Goal: Task Accomplishment & Management: Manage account settings

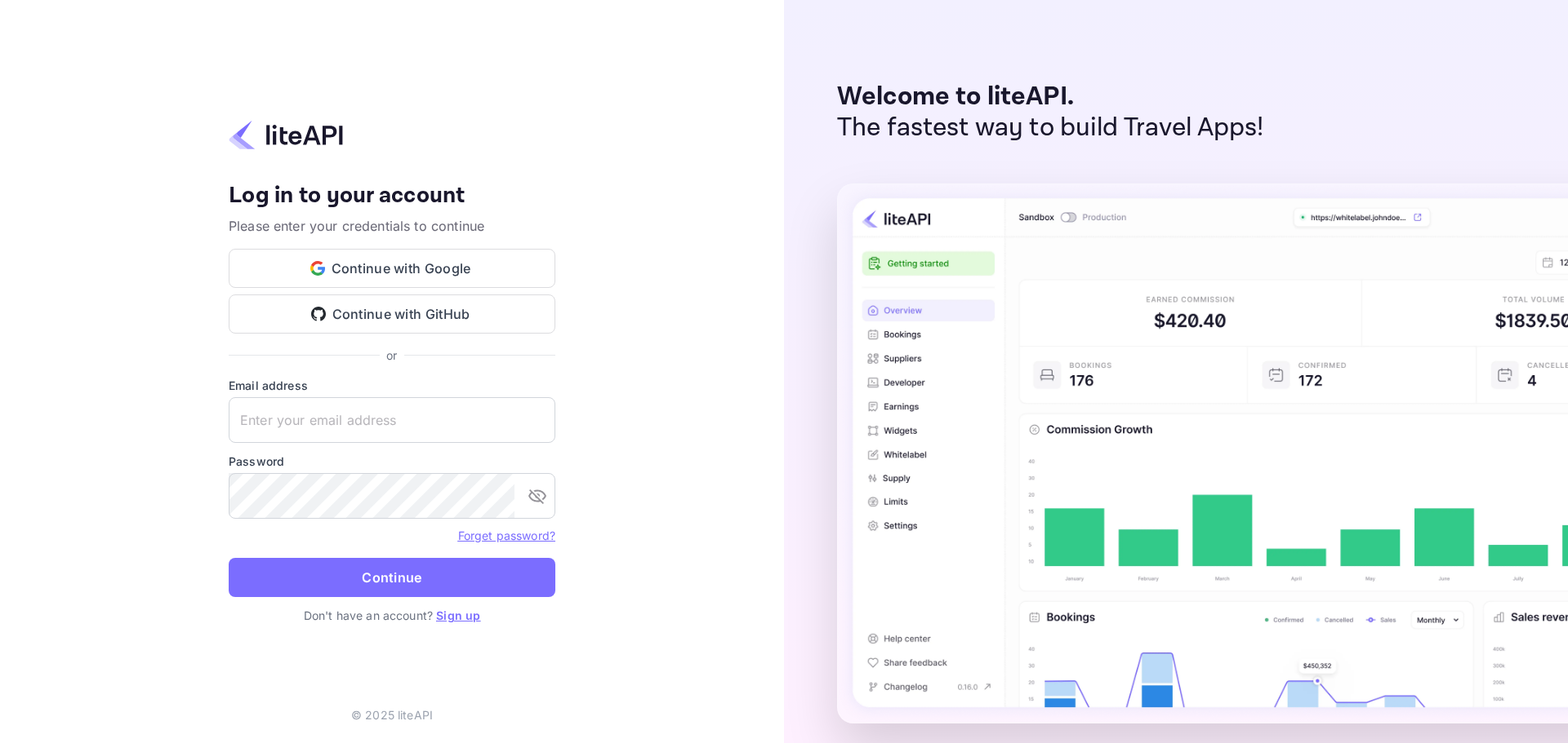
type input "[EMAIL_ADDRESS][DOMAIN_NAME]"
click at [353, 567] on button "Continue" at bounding box center [392, 577] width 326 height 39
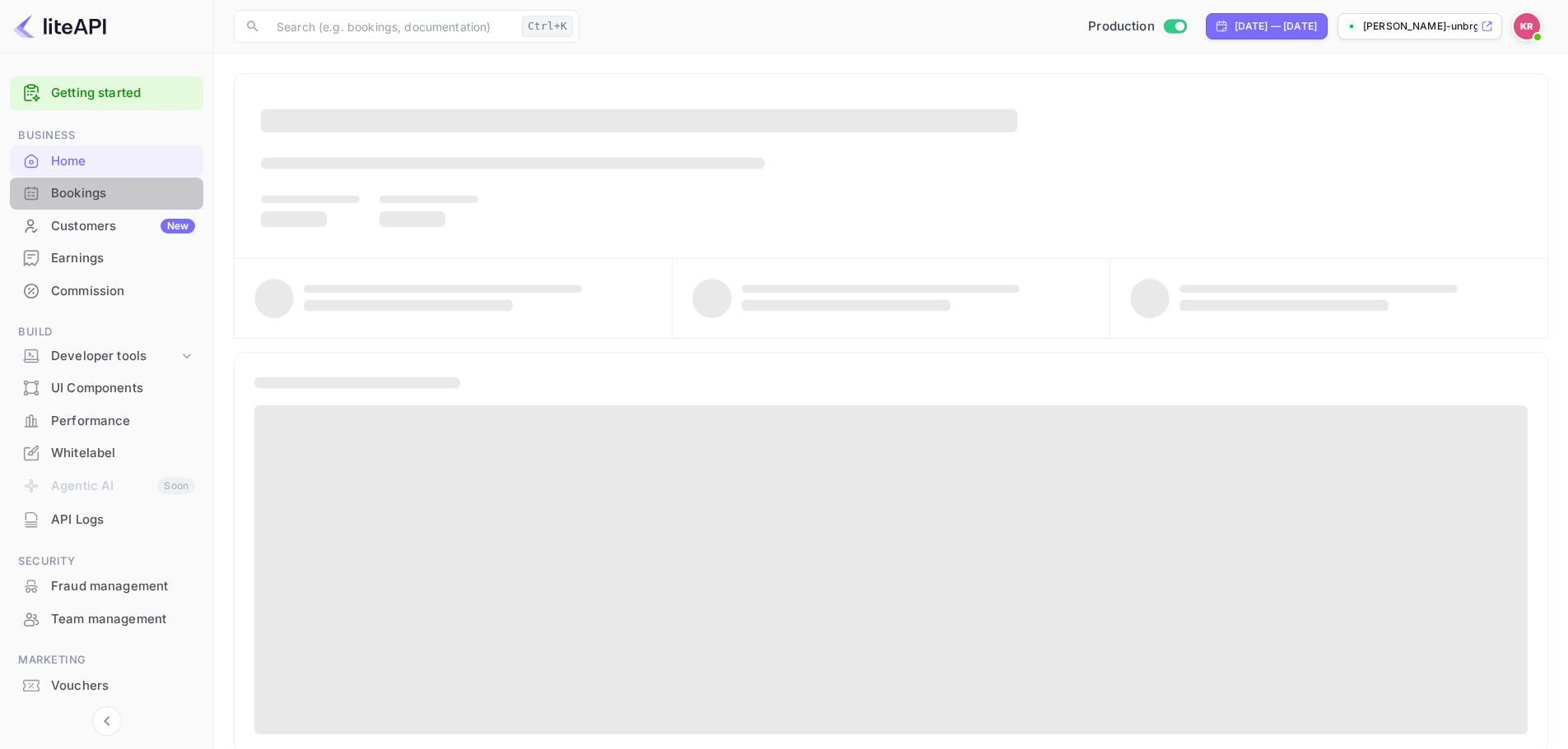
click at [107, 205] on div "Bookings" at bounding box center [106, 193] width 193 height 32
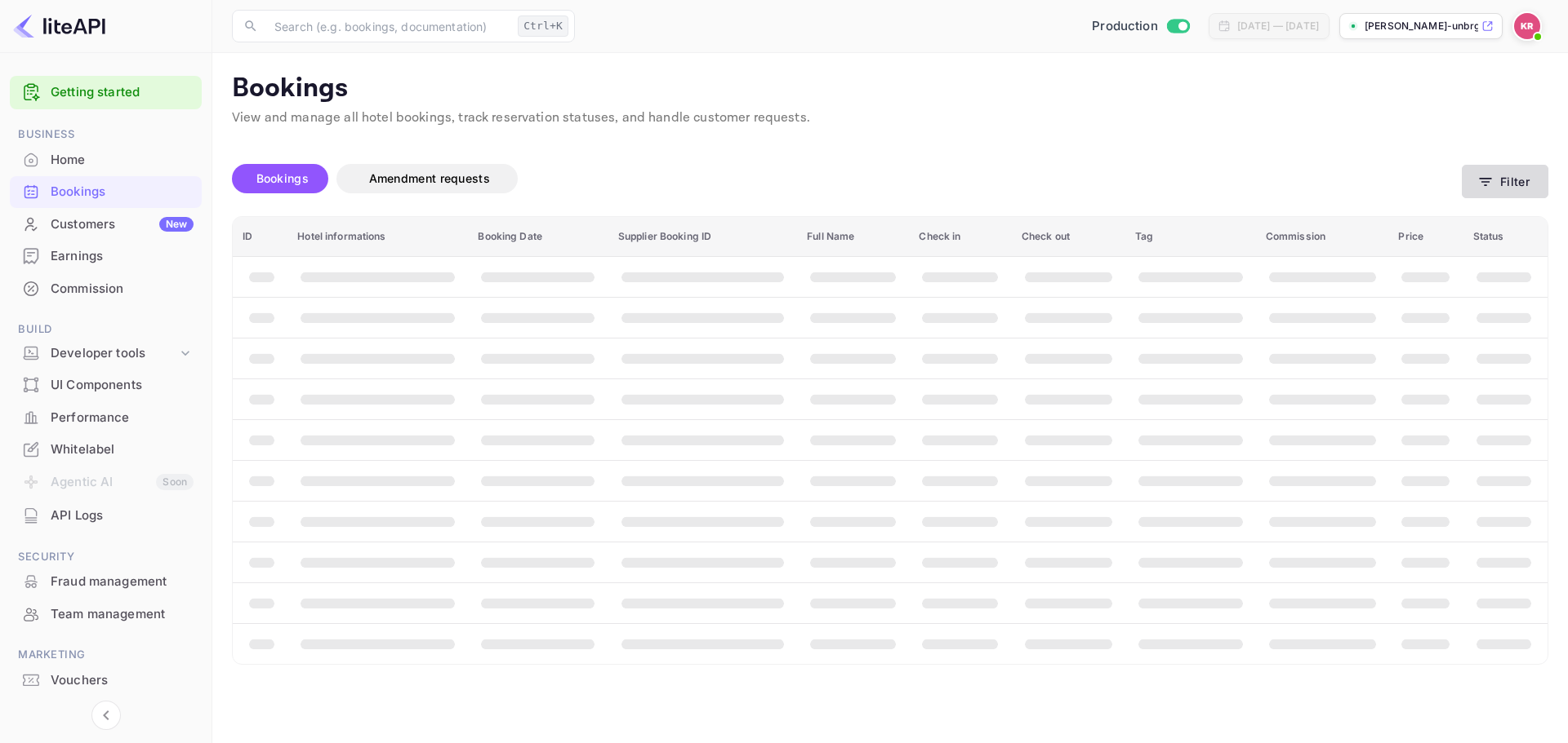
click at [1532, 175] on button "Filter" at bounding box center [1504, 181] width 86 height 33
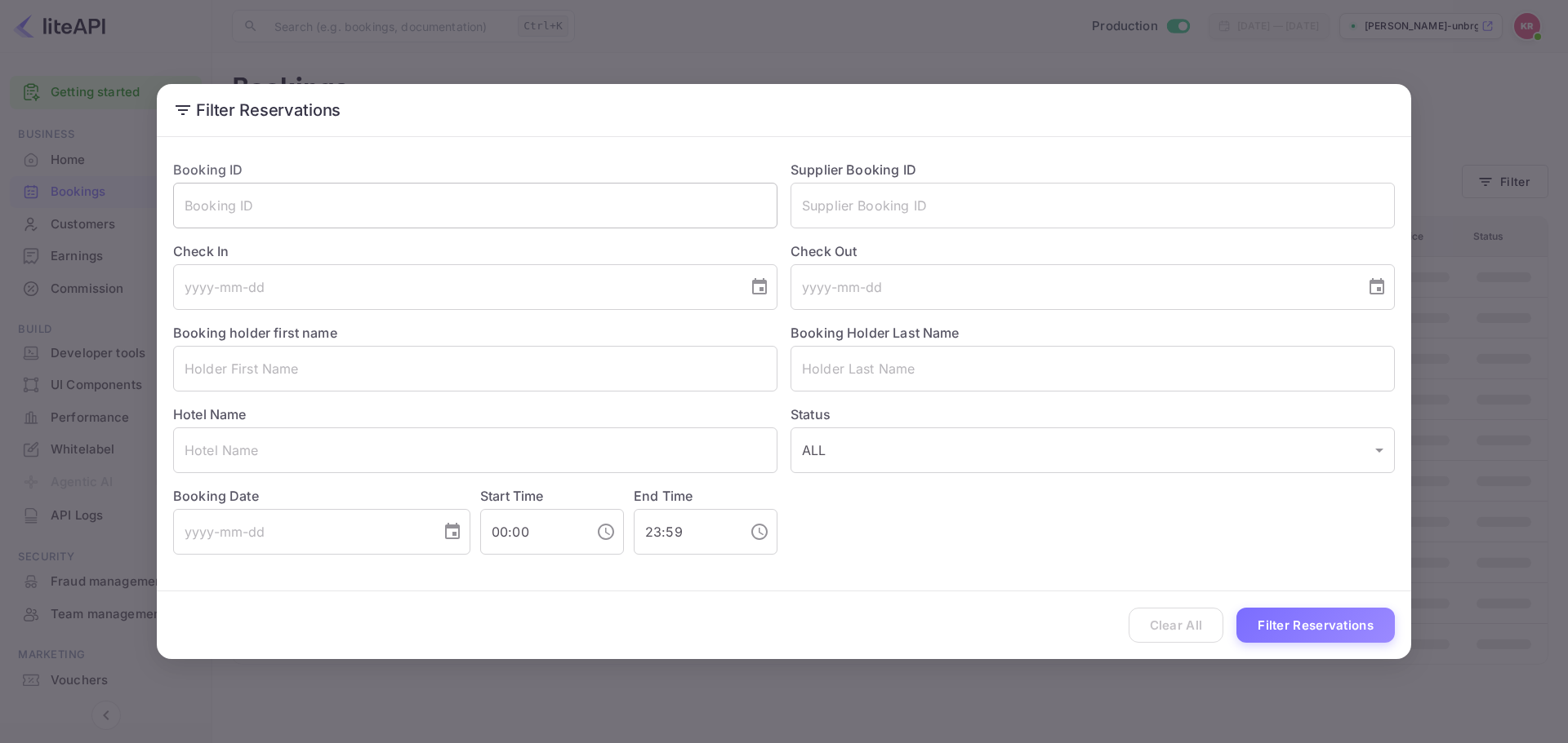
click at [368, 203] on input "text" at bounding box center [475, 206] width 604 height 45
paste input "-MR4fq63n"
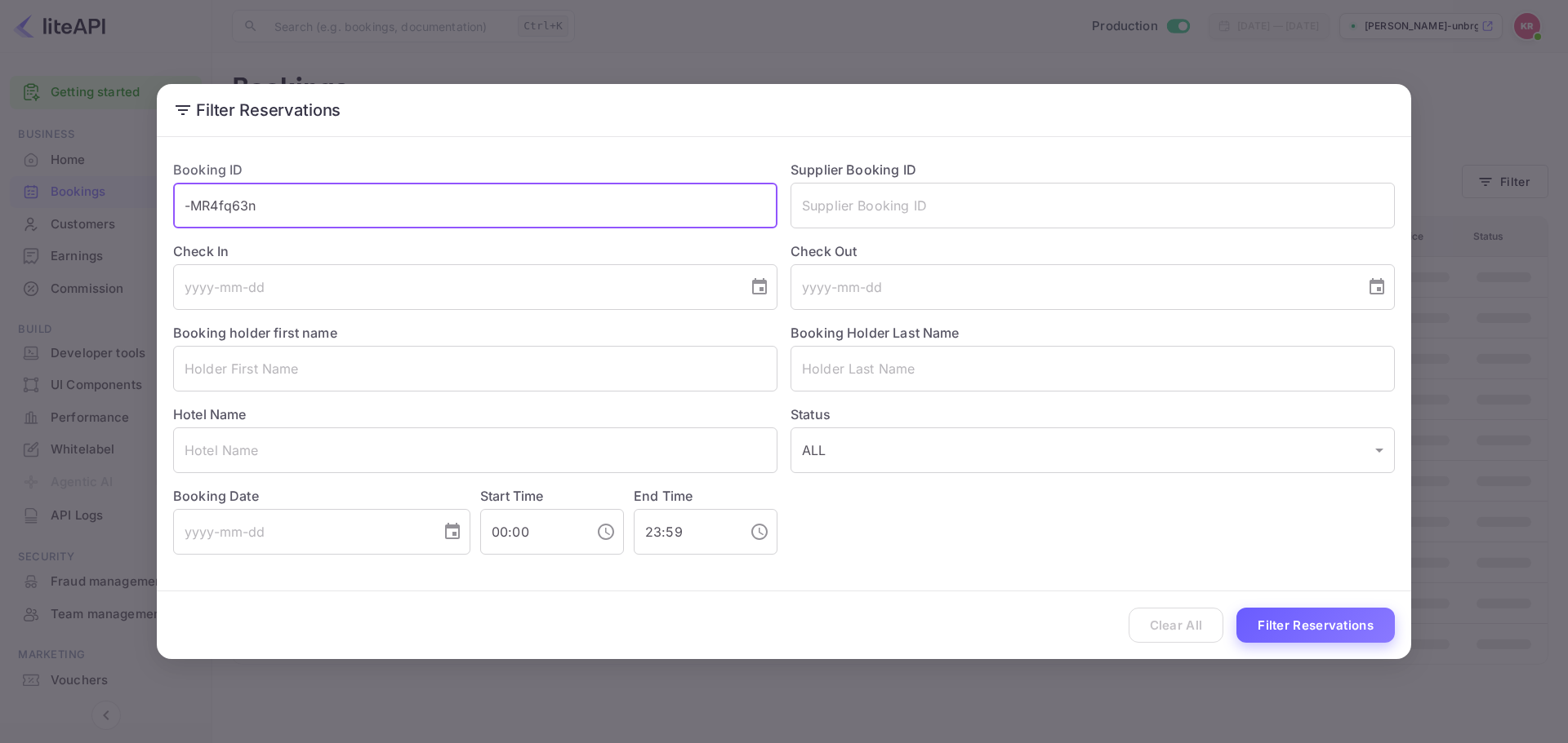
type input "-MR4fq63n"
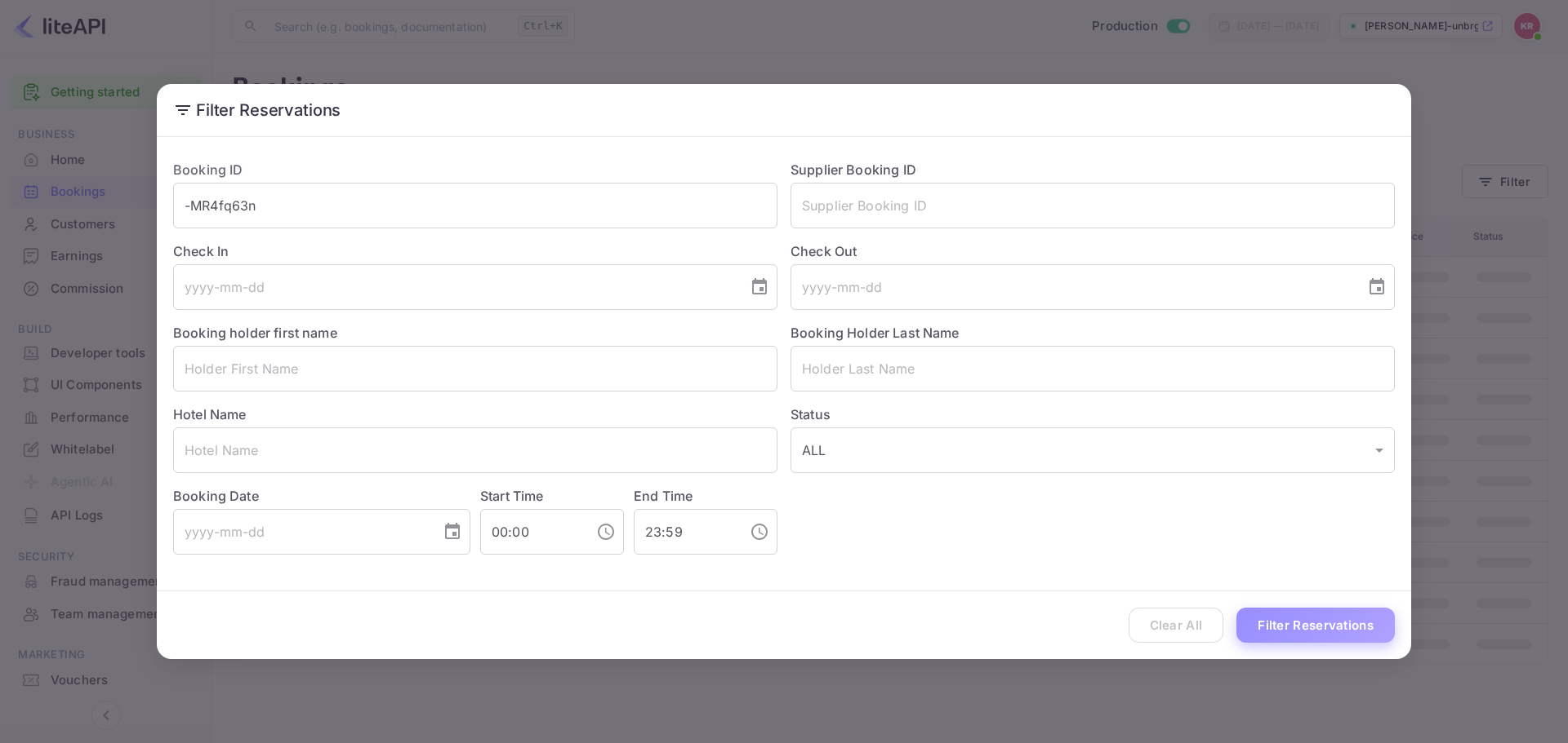
click at [1322, 627] on button "Filter Reservations" at bounding box center [1316, 625] width 159 height 35
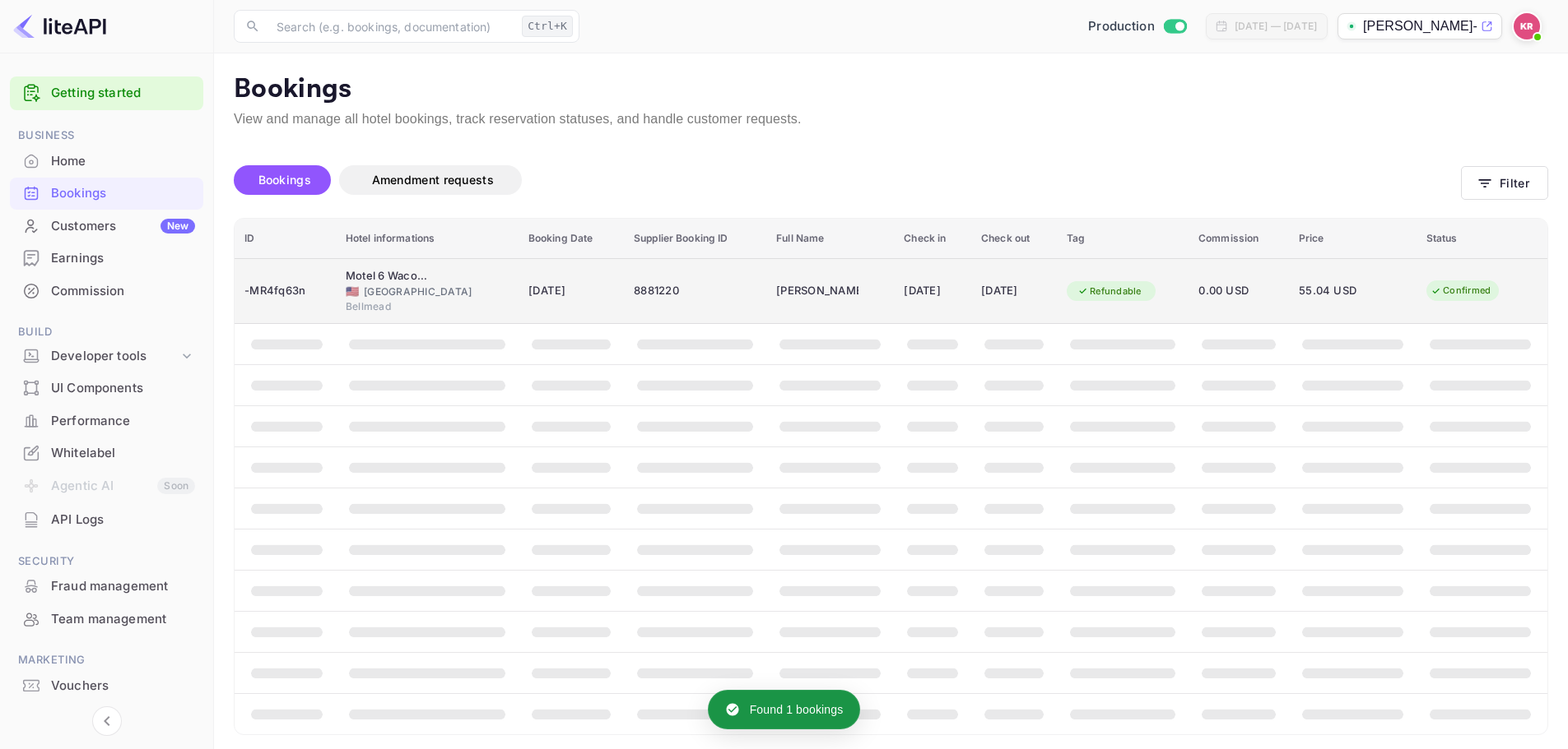
click at [766, 307] on td "[PERSON_NAME]" at bounding box center [829, 291] width 128 height 66
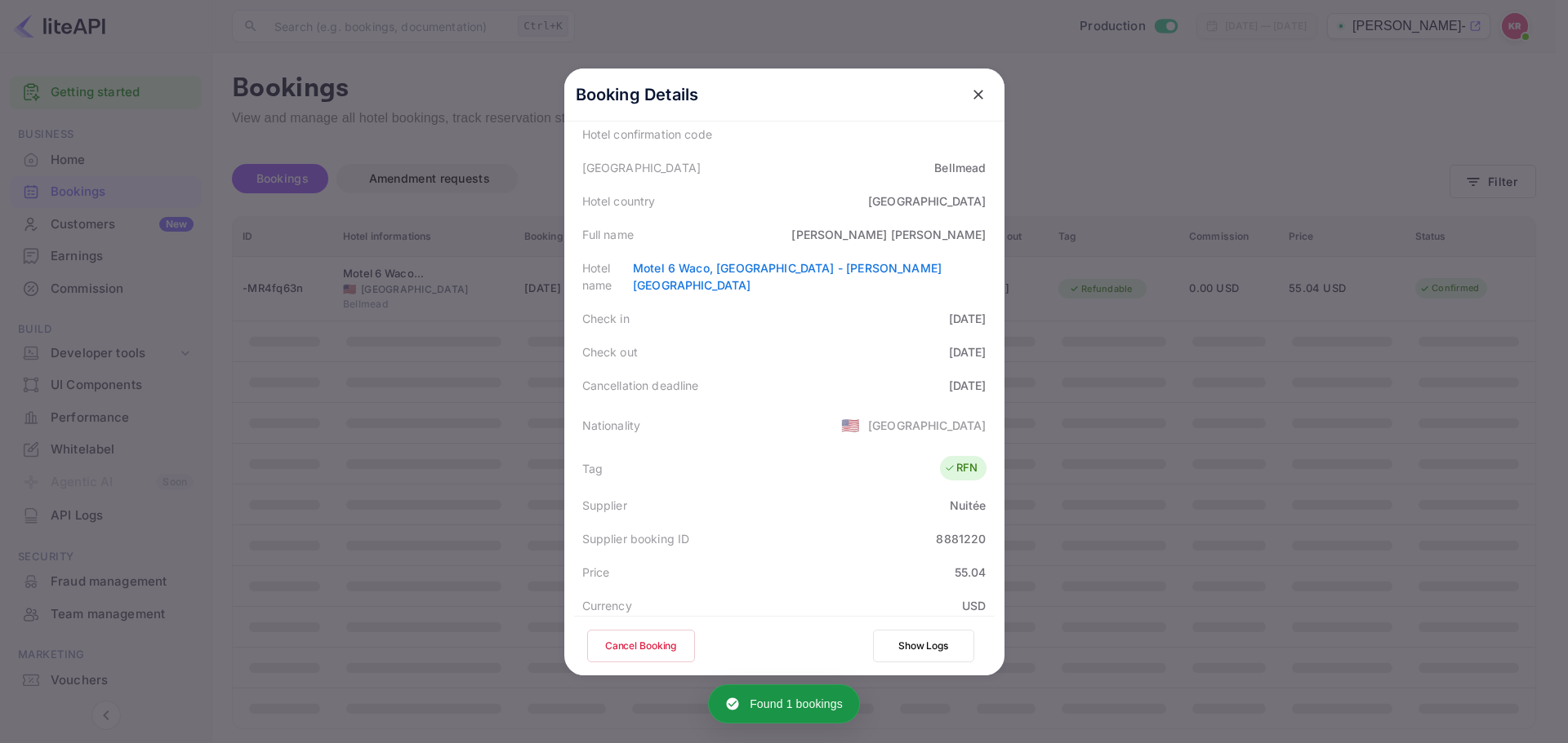
scroll to position [245, 0]
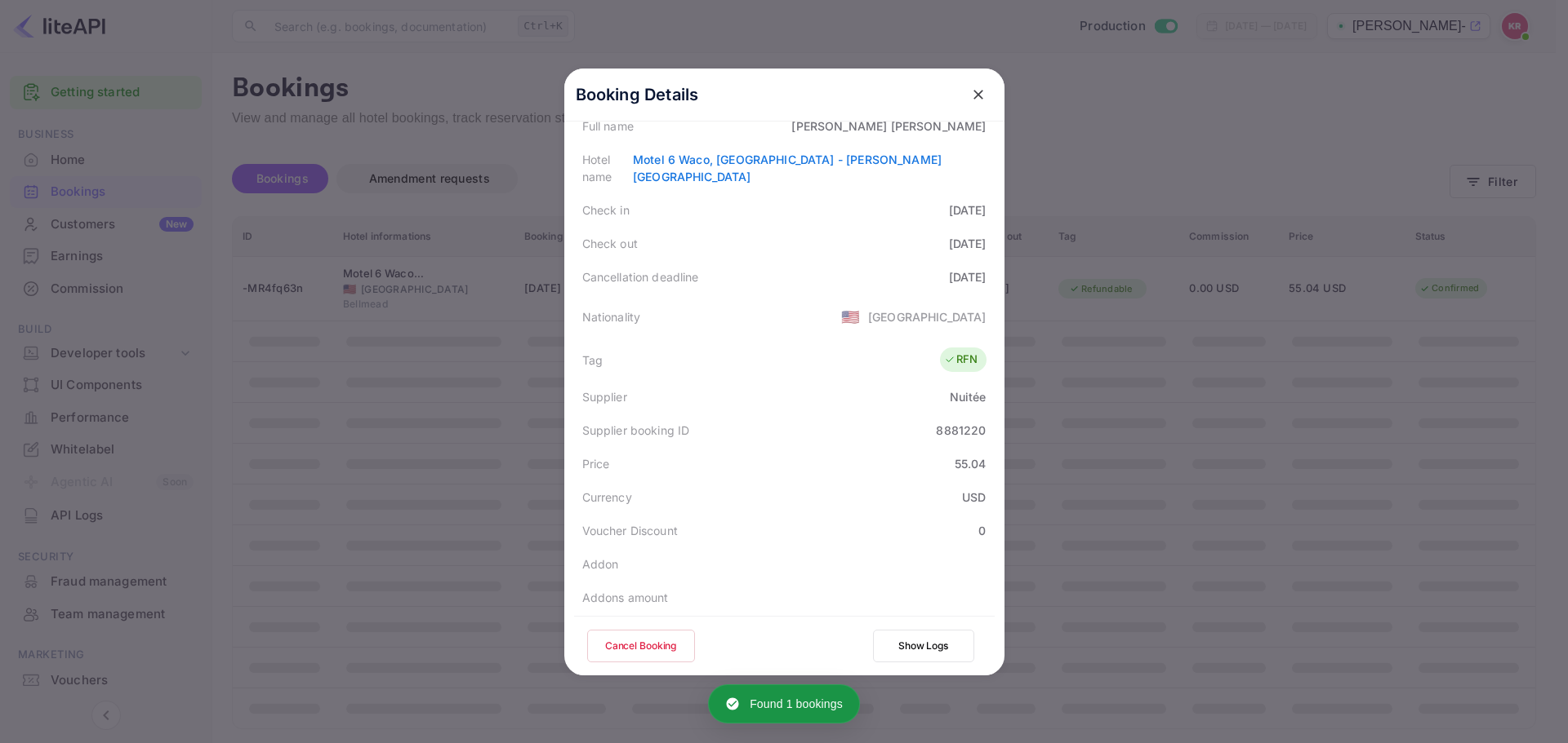
click at [655, 644] on button "Cancel Booking" at bounding box center [641, 645] width 108 height 32
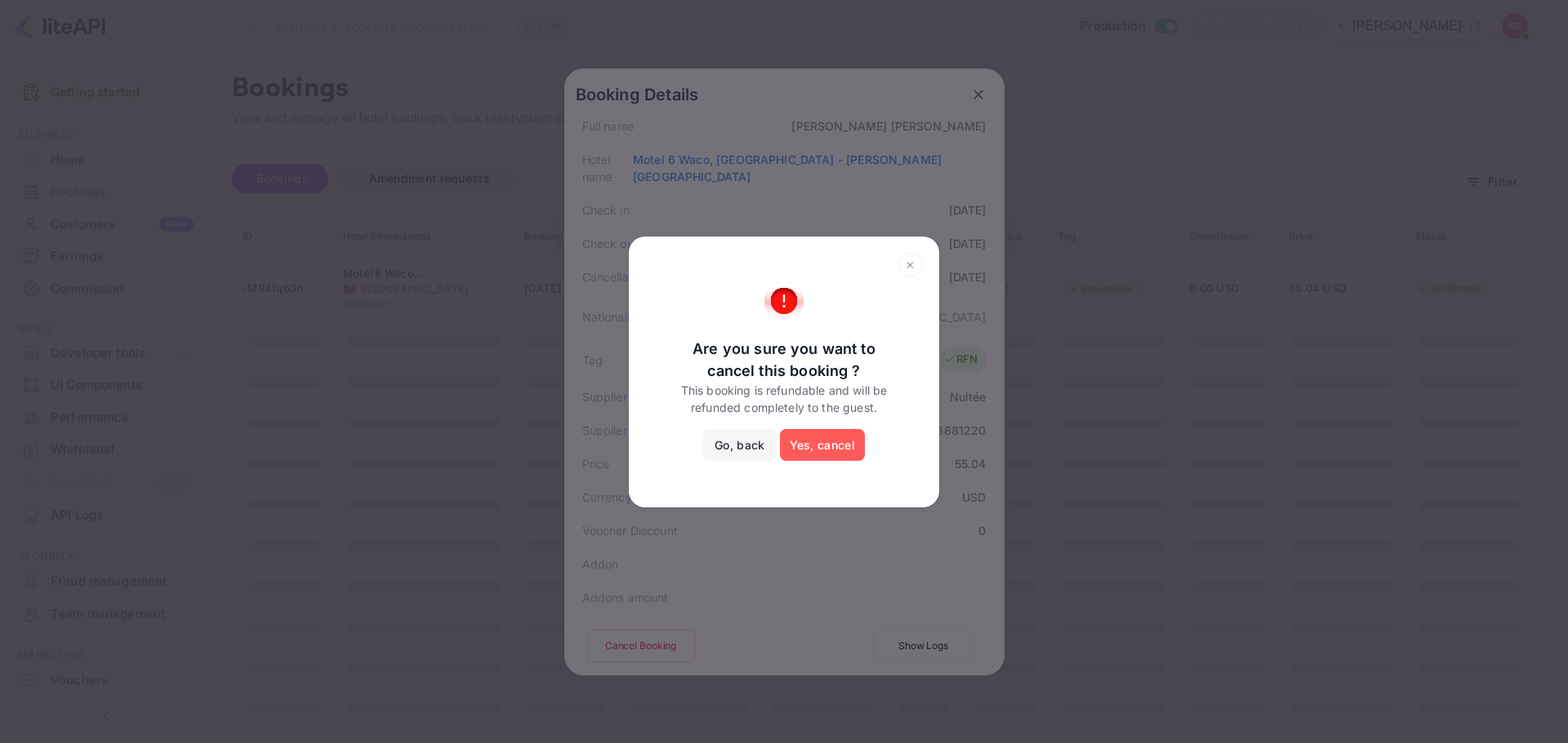
click at [837, 446] on button "Yes, cancel" at bounding box center [822, 445] width 85 height 32
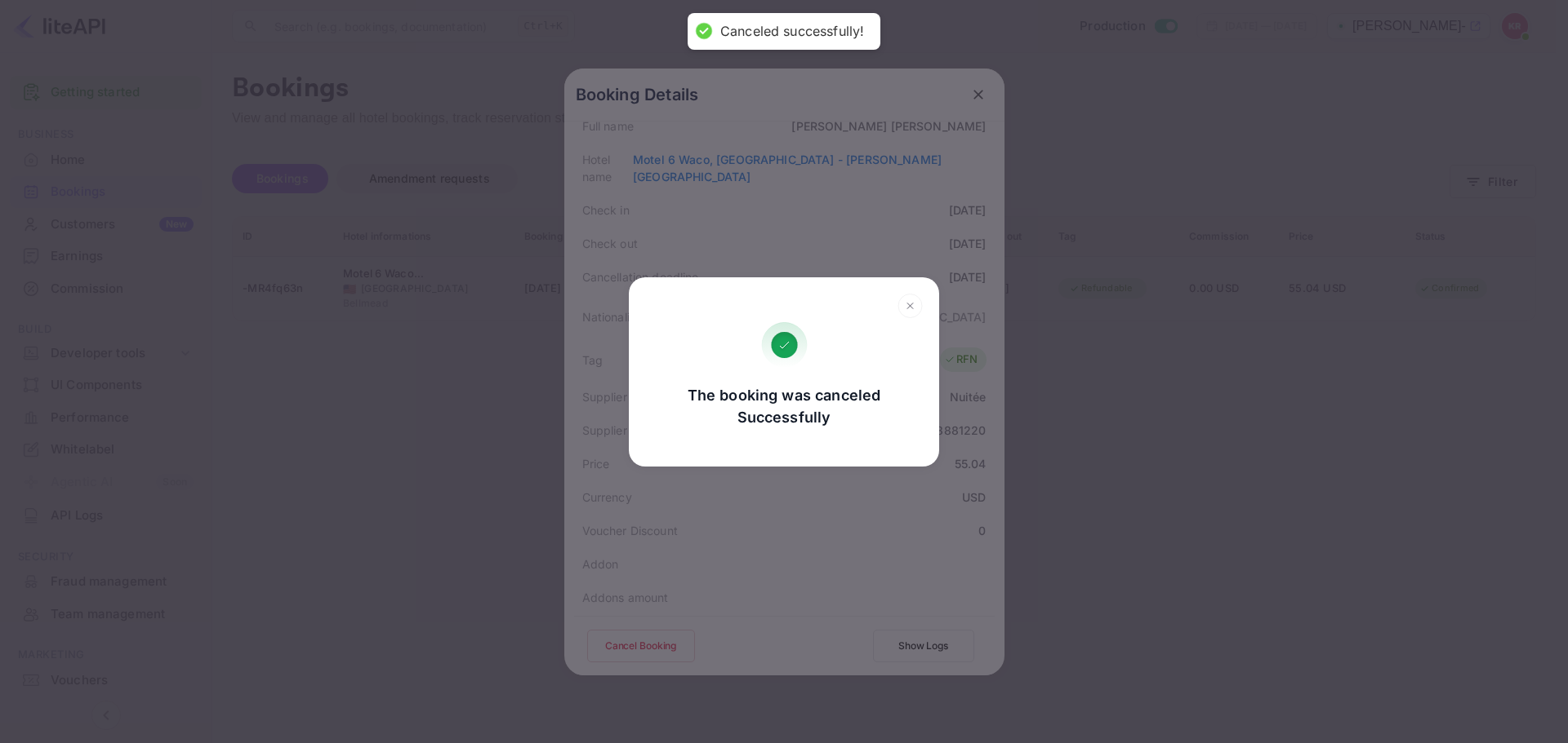
click at [976, 91] on div "The booking was canceled Successfully Go, back Yes, cancel" at bounding box center [784, 372] width 1568 height 743
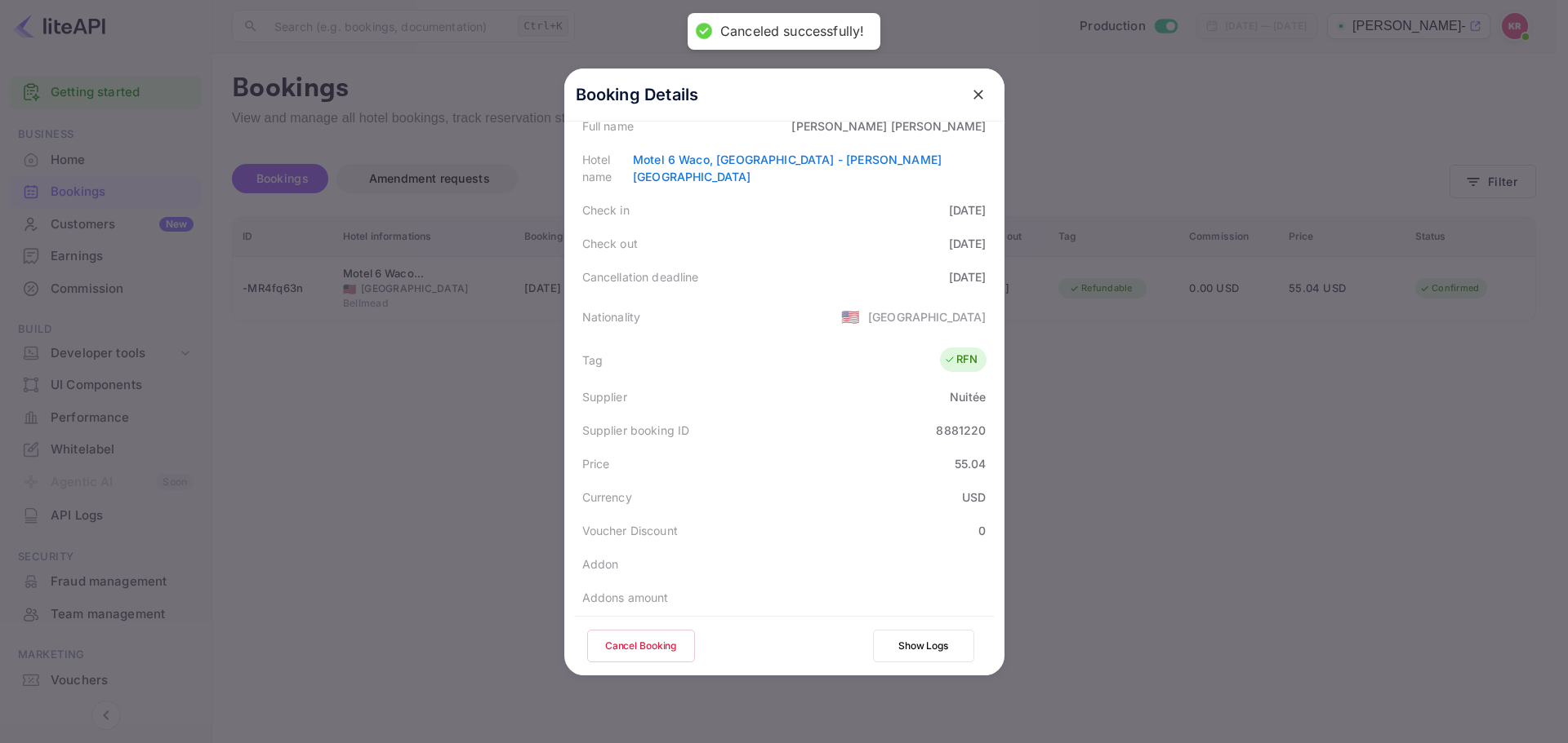
click at [979, 57] on div "Booking Details Summary Timeline Message log Status CONFIRMED Booking ID -MR4fq…" at bounding box center [784, 372] width 492 height 743
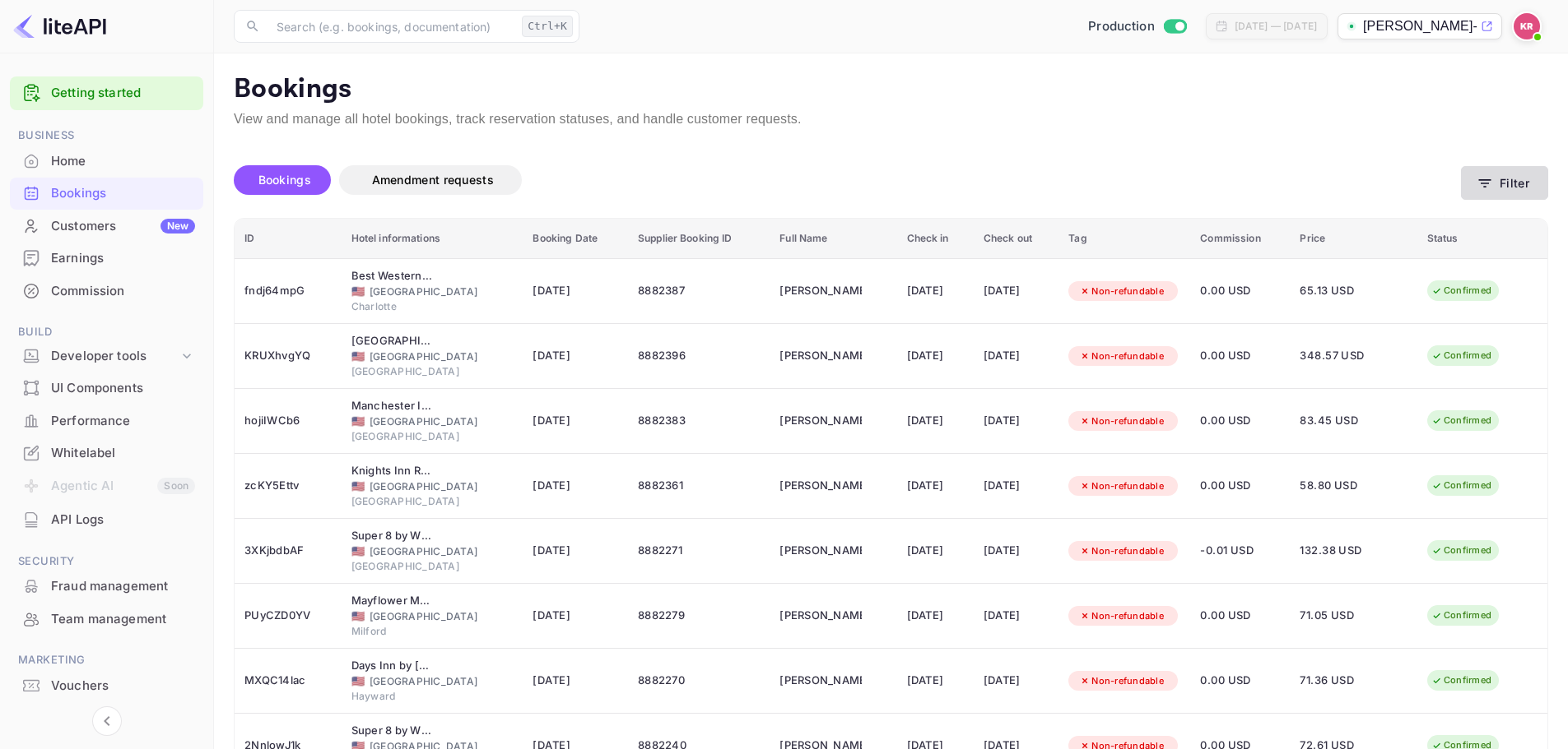
click at [1481, 191] on icon "button" at bounding box center [1484, 183] width 17 height 17
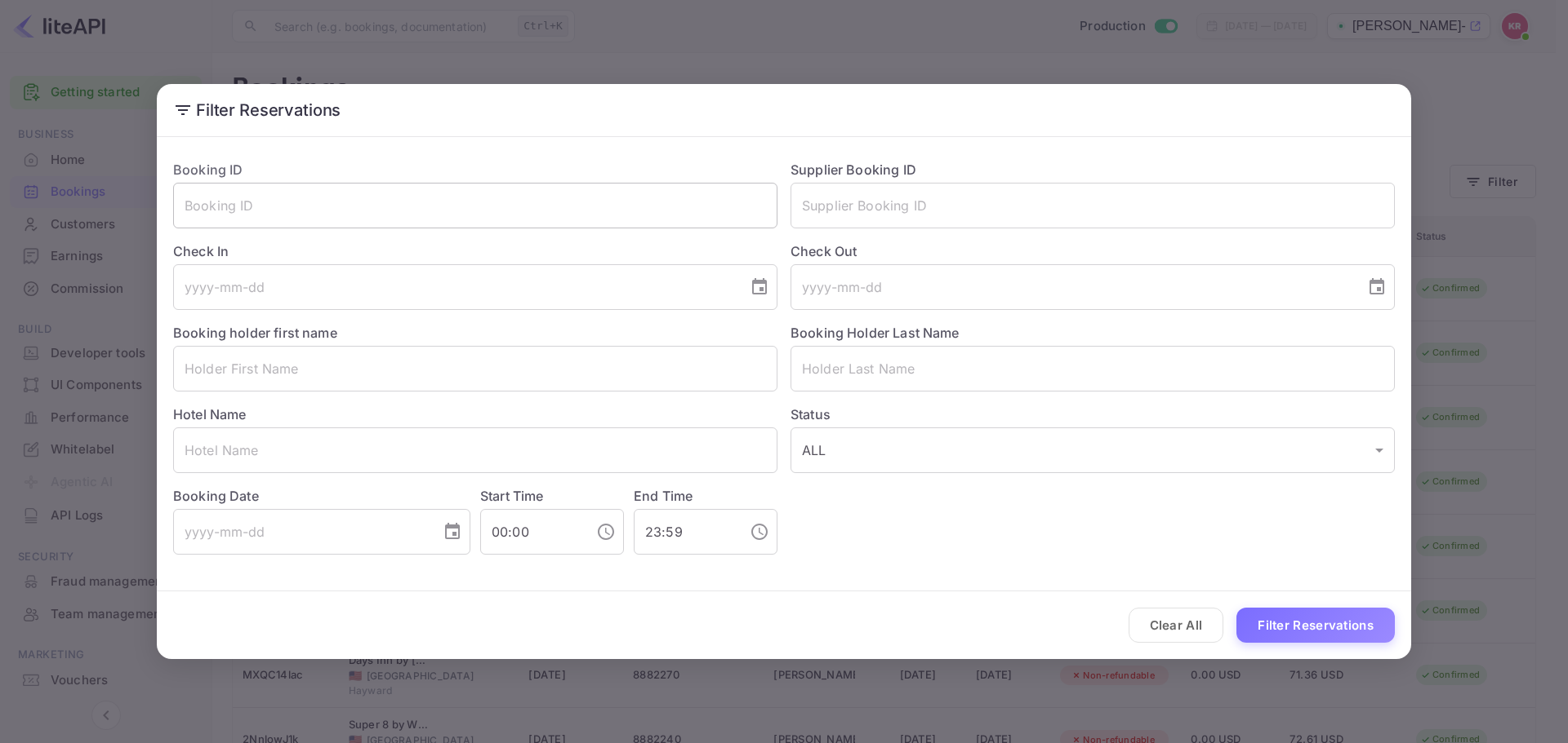
click at [250, 208] on input "text" at bounding box center [475, 206] width 604 height 45
paste input "-MR4fq63n"
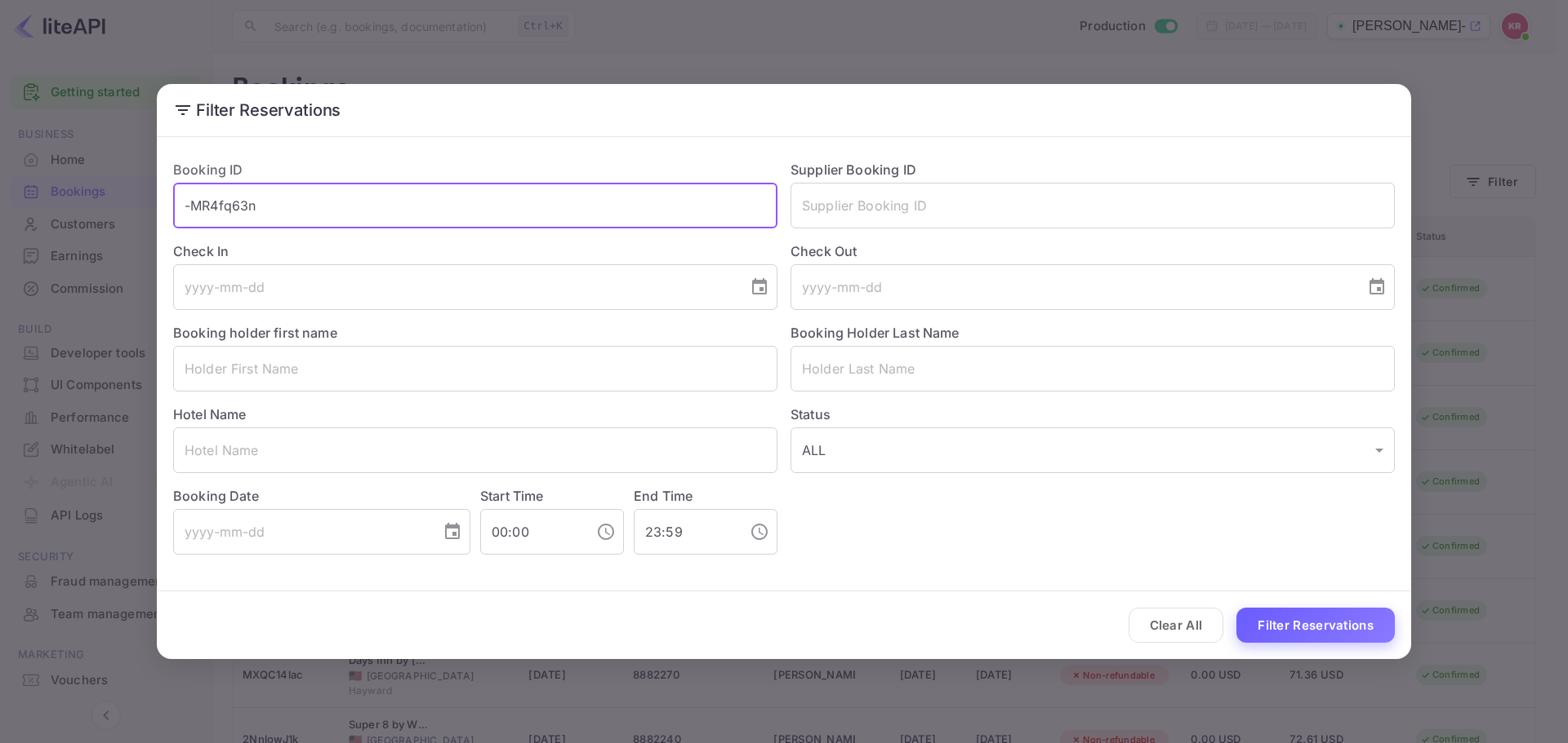
type input "-MR4fq63n"
click at [1362, 624] on button "Filter Reservations" at bounding box center [1316, 625] width 159 height 35
